Goal: Task Accomplishment & Management: Manage account settings

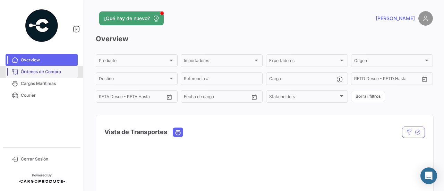
click at [29, 67] on link "Órdenes de Compra" at bounding box center [42, 72] width 72 height 12
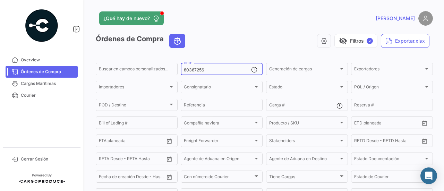
click at [209, 69] on input "80367256" at bounding box center [217, 70] width 67 height 5
paste input "80362715"
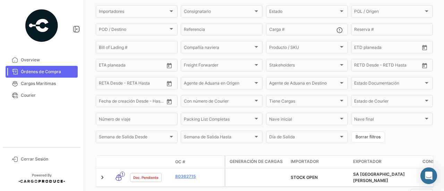
scroll to position [77, 0]
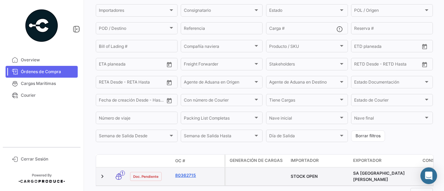
type input "80362715"
click at [185, 176] on link "80362715" at bounding box center [198, 175] width 46 height 6
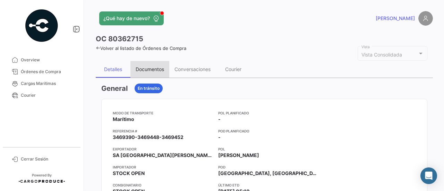
click at [164, 67] on div "Documentos" at bounding box center [150, 69] width 28 height 6
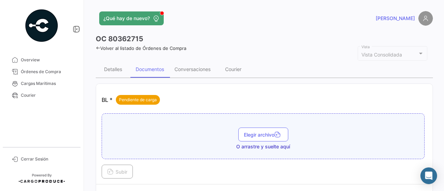
drag, startPoint x: 440, startPoint y: 31, endPoint x: 440, endPoint y: 37, distance: 6.9
click at [440, 37] on div "¿Qué hay de nuevo? [PERSON_NAME] OC 80362715 Volver al listado de Órdenes de Co…" at bounding box center [264, 95] width 359 height 191
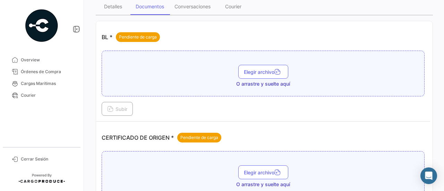
scroll to position [79, 0]
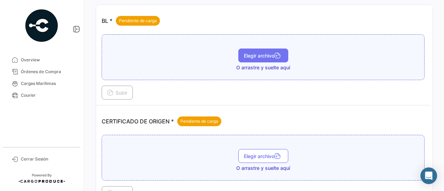
click at [246, 49] on button "Elegir archivo" at bounding box center [263, 56] width 50 height 14
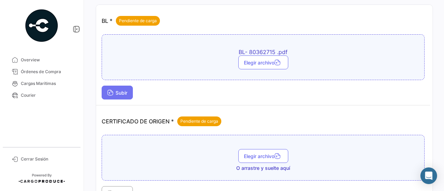
click at [118, 91] on span "Subir" at bounding box center [117, 93] width 20 height 6
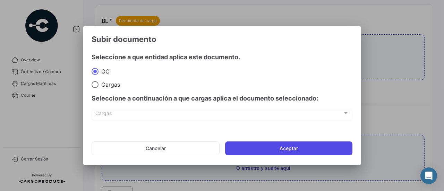
click at [242, 150] on button "Aceptar" at bounding box center [288, 148] width 127 height 14
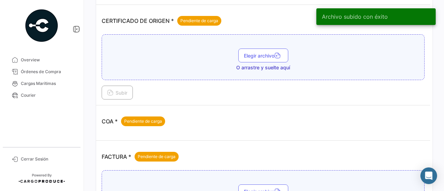
scroll to position [214, 0]
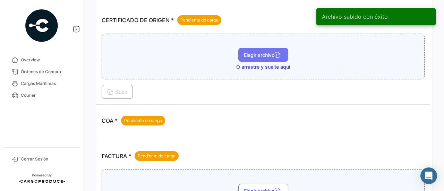
click at [254, 55] on span "Elegir archivo" at bounding box center [263, 55] width 39 height 6
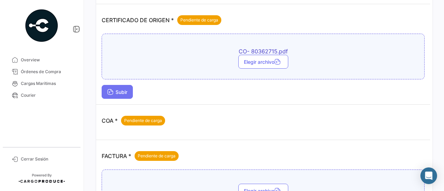
click at [126, 85] on button "Subir" at bounding box center [117, 92] width 31 height 14
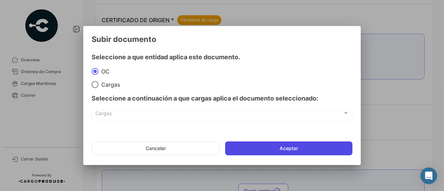
click at [243, 148] on button "Aceptar" at bounding box center [288, 148] width 127 height 14
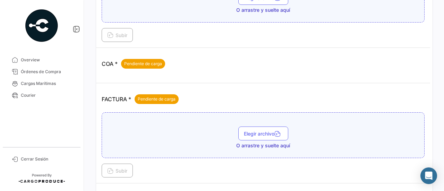
scroll to position [306, 0]
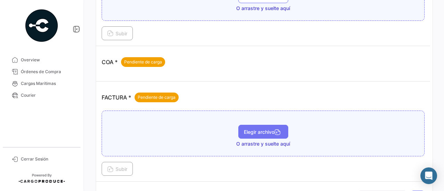
click at [267, 129] on span "Elegir archivo" at bounding box center [263, 132] width 39 height 6
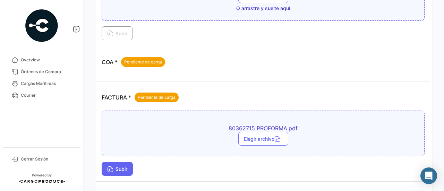
click at [127, 160] on div "80362715 PROFORMA.pdf Elegir archivo Subir" at bounding box center [263, 143] width 323 height 65
click at [127, 162] on button "Subir" at bounding box center [117, 169] width 31 height 14
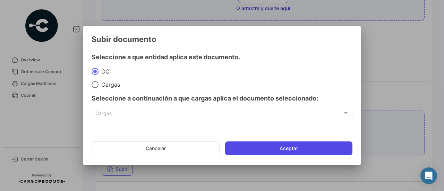
click at [241, 150] on button "Aceptar" at bounding box center [288, 148] width 127 height 14
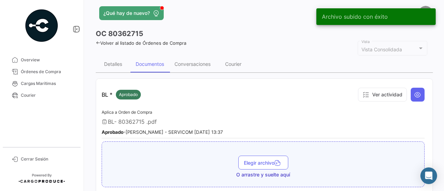
scroll to position [3, 0]
